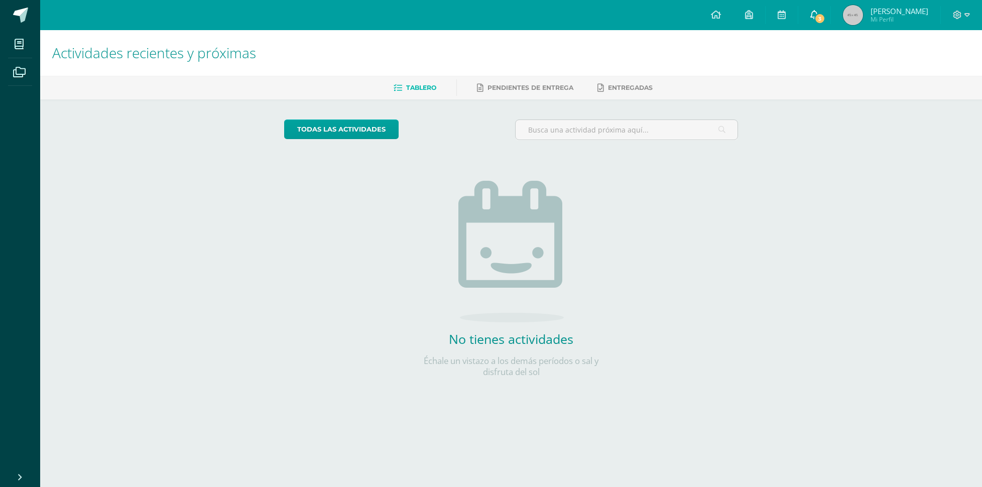
click at [826, 18] on span "3" at bounding box center [820, 18] width 11 height 11
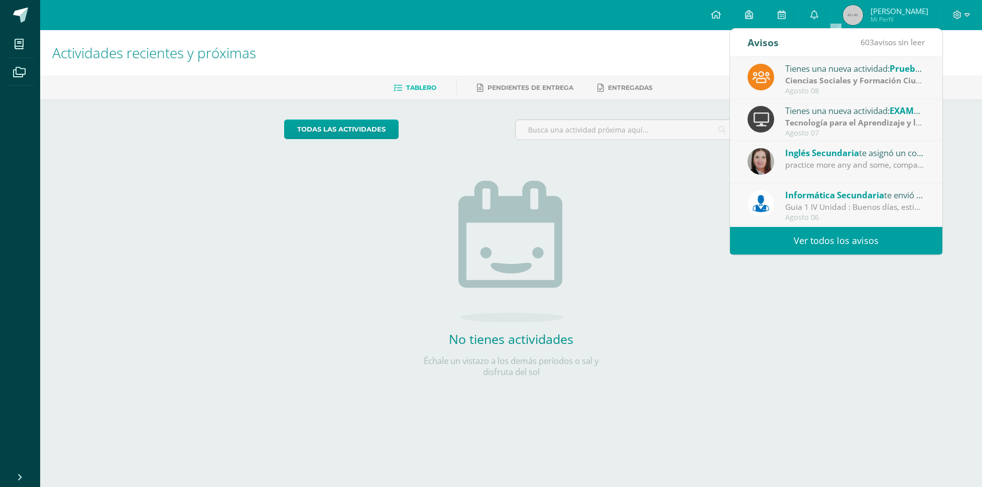
click at [856, 74] on div "Tienes una nueva actividad: Prueba de Logro" at bounding box center [856, 68] width 140 height 13
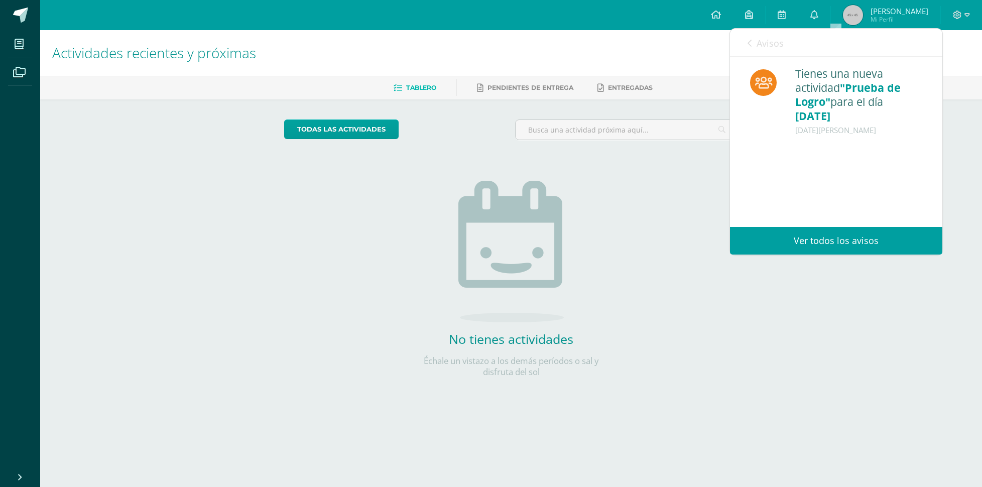
click at [749, 43] on icon at bounding box center [750, 43] width 4 height 8
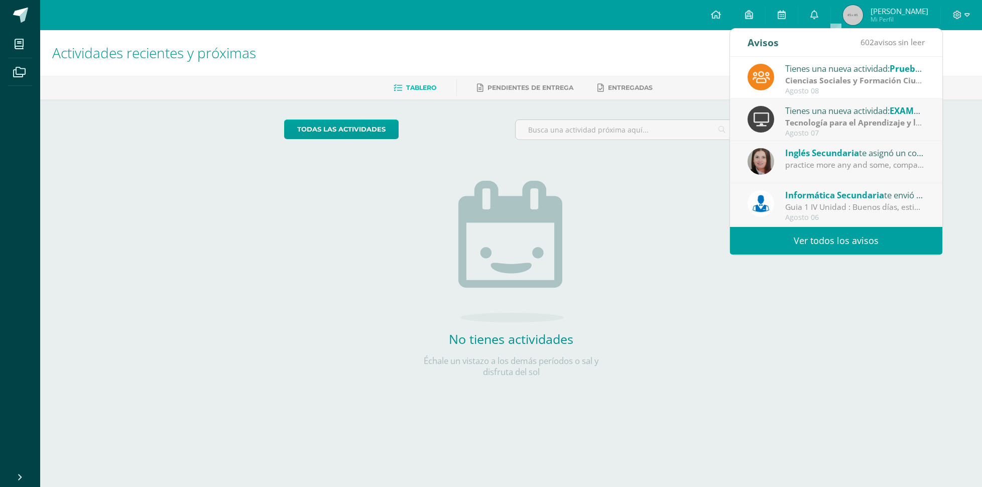
click at [859, 155] on span "Inglés Secundaria" at bounding box center [823, 153] width 74 height 12
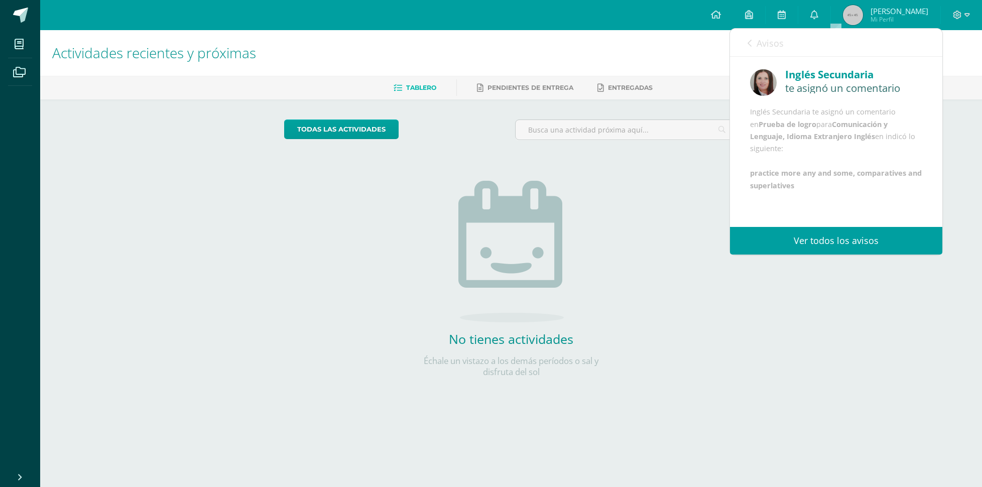
scroll to position [53, 0]
click at [743, 41] on div "Avisos 601 avisos sin leer Avisos" at bounding box center [836, 43] width 212 height 28
click at [753, 44] on link "Avisos" at bounding box center [766, 43] width 36 height 29
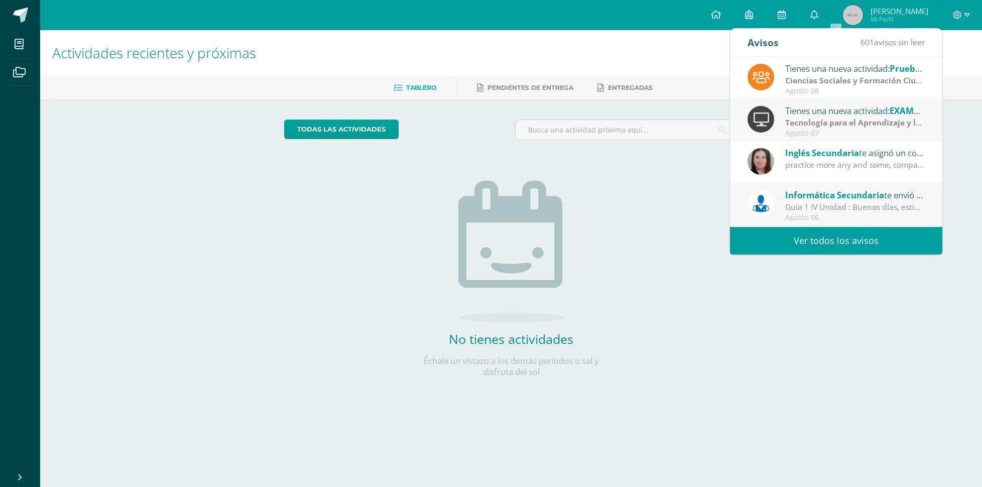
click at [787, 136] on div "Agosto 07" at bounding box center [856, 133] width 140 height 9
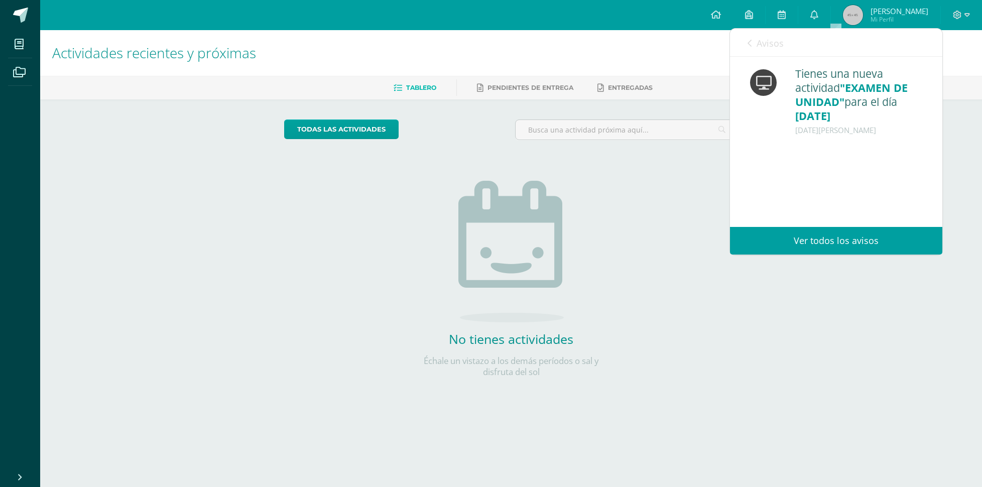
scroll to position [0, 0]
click at [755, 43] on link "Avisos" at bounding box center [766, 43] width 36 height 29
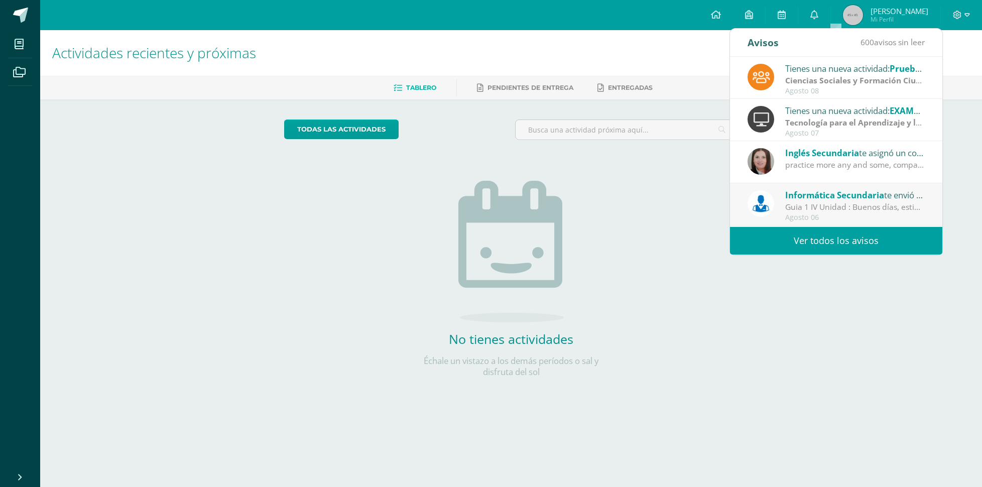
click at [643, 220] on div "todas las Actividades No tienes actividades Échale un vistazo a los demás perío…" at bounding box center [511, 254] width 495 height 310
